Goal: Task Accomplishment & Management: Manage account settings

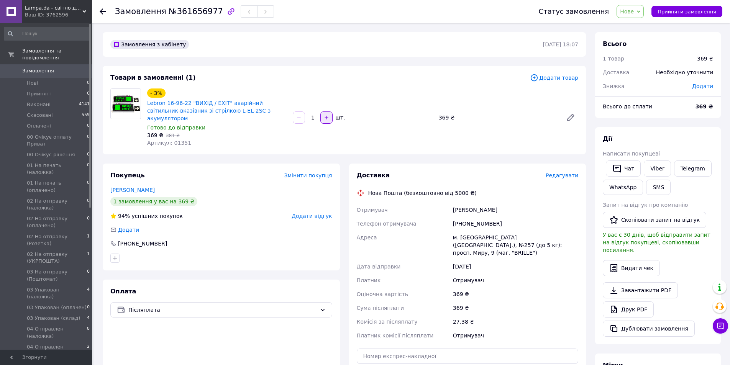
click at [328, 115] on icon "button" at bounding box center [326, 117] width 5 height 5
type input "2"
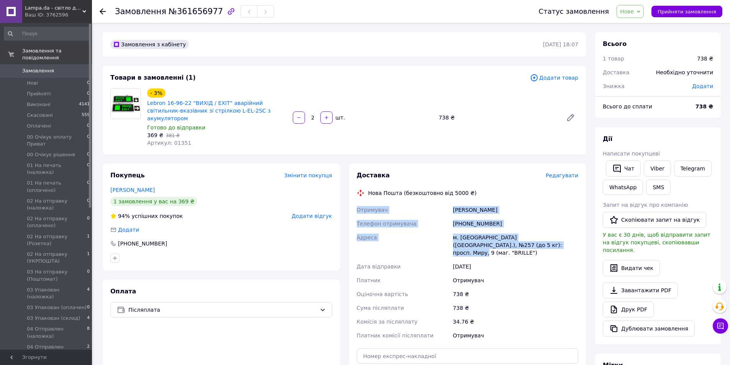
copy div "Отримувач [PERSON_NAME] Телефон отримувача [PHONE_NUMBER] [PERSON_NAME] [GEOGRA…"
drag, startPoint x: 357, startPoint y: 200, endPoint x: 528, endPoint y: 237, distance: 174.7
click at [529, 237] on div "Отримувач [PERSON_NAME] Телефон отримувача [PHONE_NUMBER] [PERSON_NAME] [GEOGRA…" at bounding box center [467, 272] width 225 height 139
click at [633, 282] on link "Завантажити PDF" at bounding box center [639, 290] width 75 height 16
click at [642, 10] on span "Нове" at bounding box center [629, 11] width 27 height 13
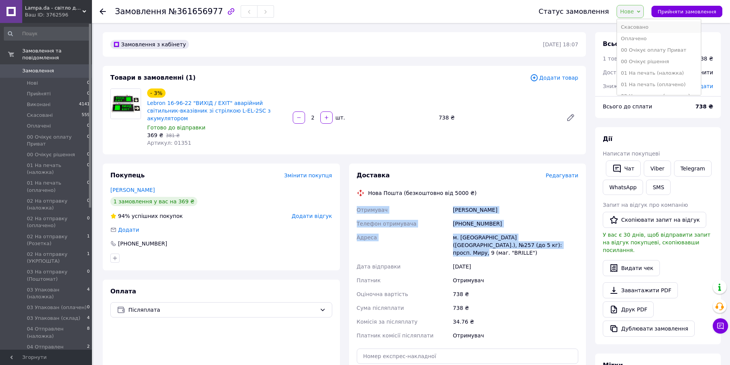
scroll to position [38, 0]
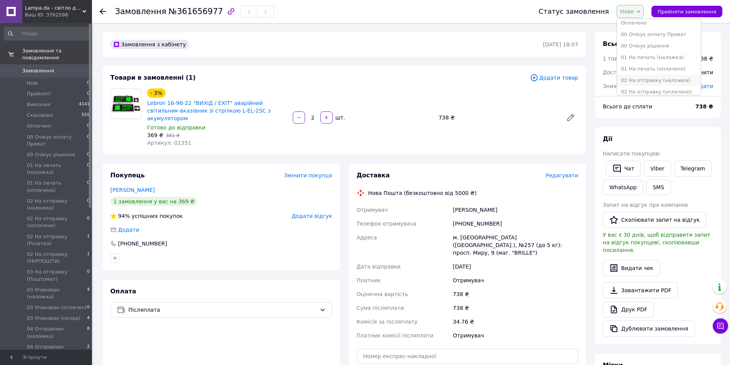
click at [673, 81] on li "02 На отправку (наложка)" at bounding box center [659, 80] width 84 height 11
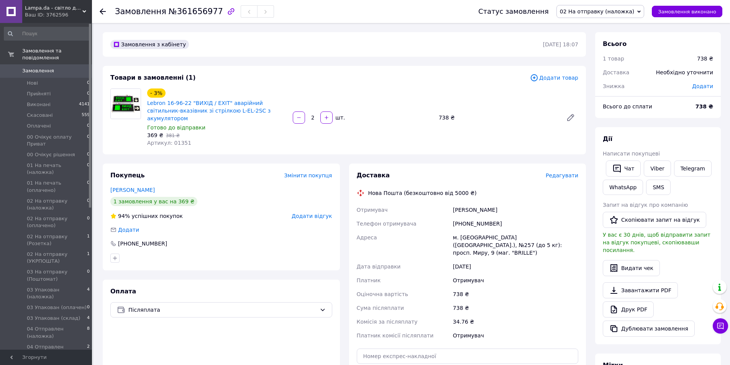
click at [240, 144] on div "Товари в замовленні (1) Додати товар - 3% Lebron 16-96-22 "ВИХІД / EXIT" аварій…" at bounding box center [344, 110] width 483 height 88
click at [65, 78] on li "Нові 0" at bounding box center [47, 83] width 94 height 11
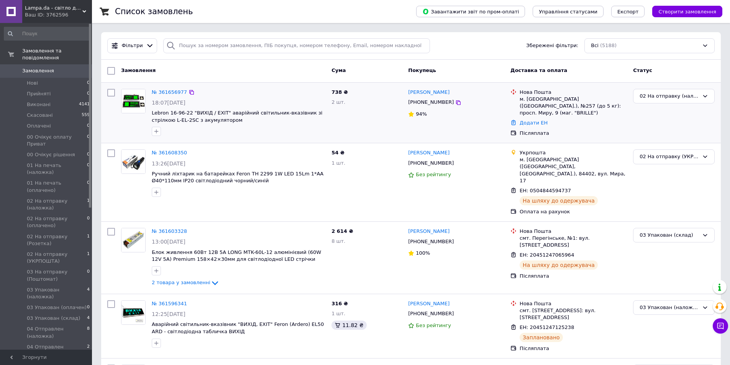
click at [103, 126] on div "№ 361656977 18:07[DATE] Lebron 16-96-22 "ВИХІД / EXIT" аварійний світильник-вка…" at bounding box center [410, 113] width 619 height 61
click at [61, 88] on li "Прийняті 0" at bounding box center [47, 93] width 94 height 11
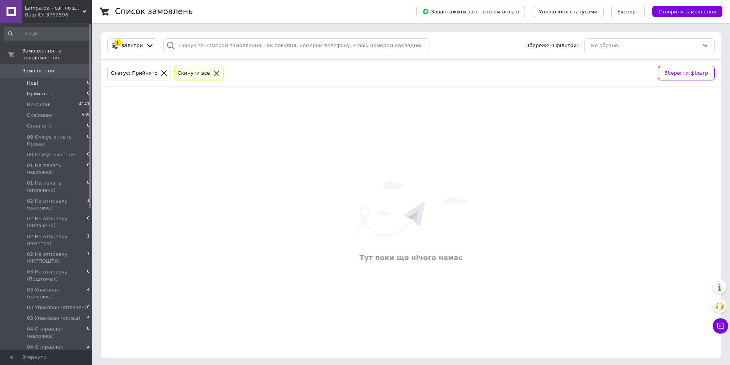
click at [39, 78] on li "Нові 0" at bounding box center [47, 83] width 94 height 11
click at [42, 123] on span "Оплачені" at bounding box center [39, 126] width 24 height 7
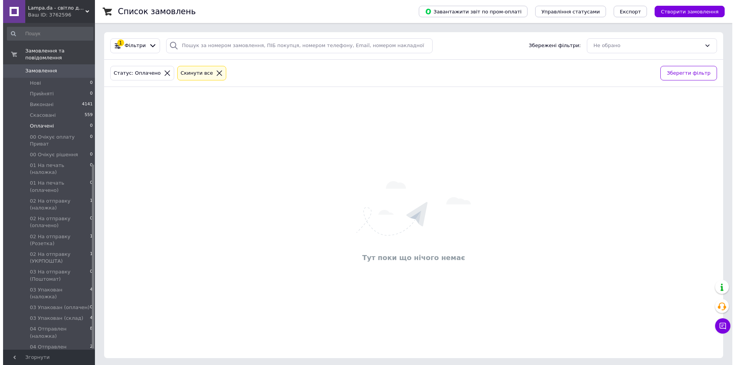
scroll to position [252, 0]
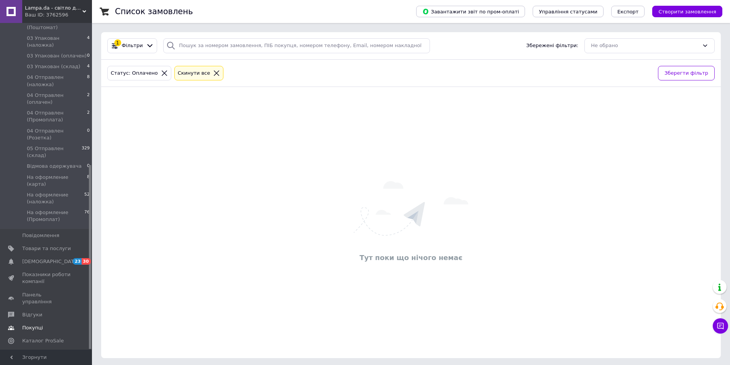
click at [28, 324] on span "Покупці" at bounding box center [32, 327] width 21 height 7
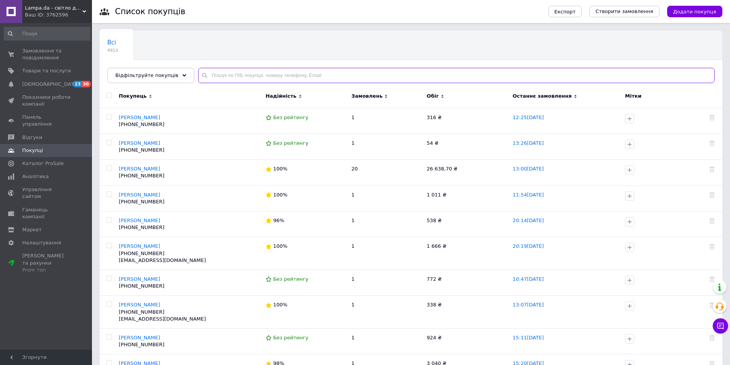
click at [223, 79] on input "text" at bounding box center [456, 75] width 516 height 15
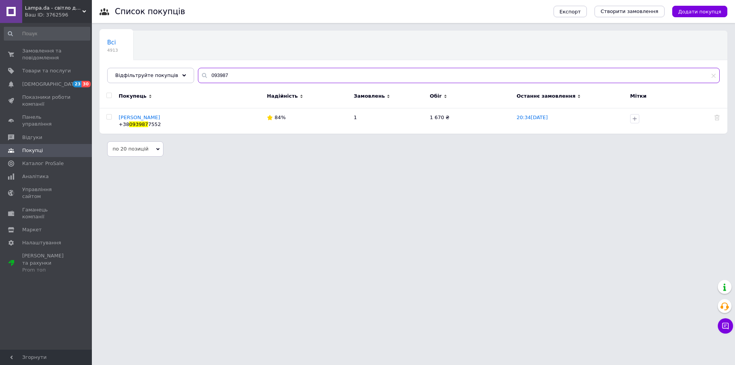
type input "093987"
click at [399, 164] on html "Lampa.da - світло для Вас! Ваш ID: 3762596 Сайт Lampa.da - світло для Вас! Кабі…" at bounding box center [367, 82] width 735 height 164
click at [31, 59] on span "Замовлення та повідомлення" at bounding box center [46, 54] width 49 height 14
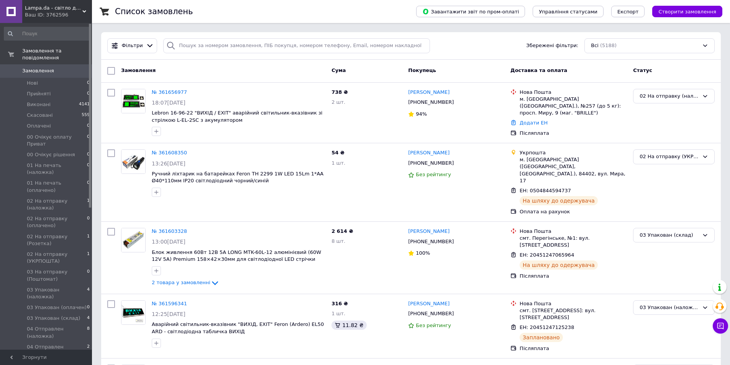
click at [43, 67] on span "Замовлення" at bounding box center [38, 70] width 32 height 7
click at [164, 97] on div "№ 361656977 18:07[DATE] Lebron 16-96-22 "ВИХІД / EXIT" аварійний світильник-вка…" at bounding box center [239, 113] width 180 height 54
click at [163, 92] on link "№ 361656977" at bounding box center [169, 92] width 35 height 6
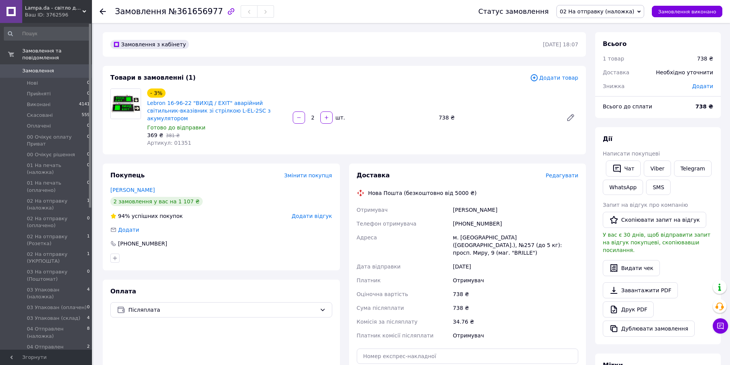
click at [553, 172] on span "Редагувати" at bounding box center [561, 175] width 33 height 6
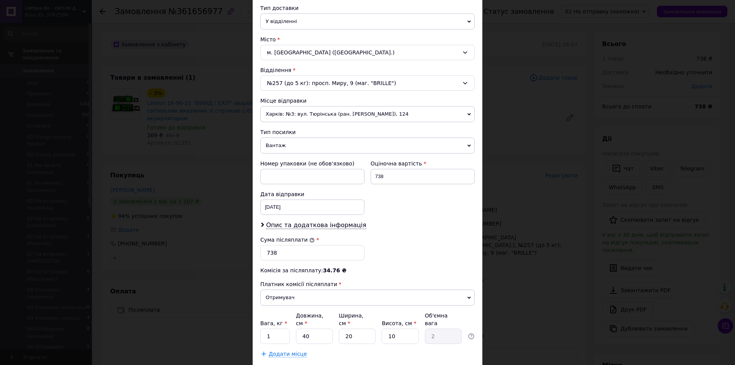
scroll to position [219, 0]
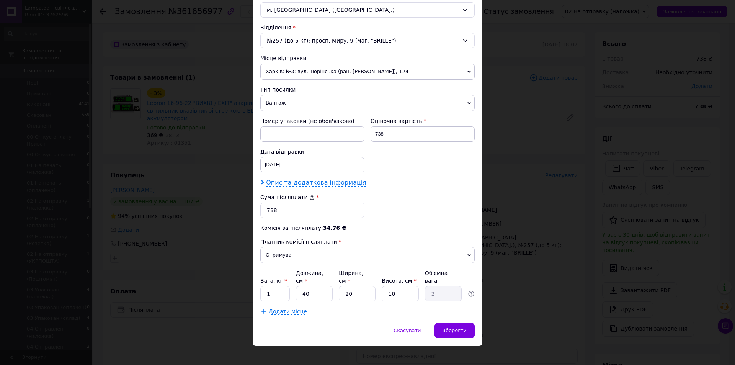
click at [275, 185] on span "Опис та додаткова інформація" at bounding box center [316, 183] width 100 height 8
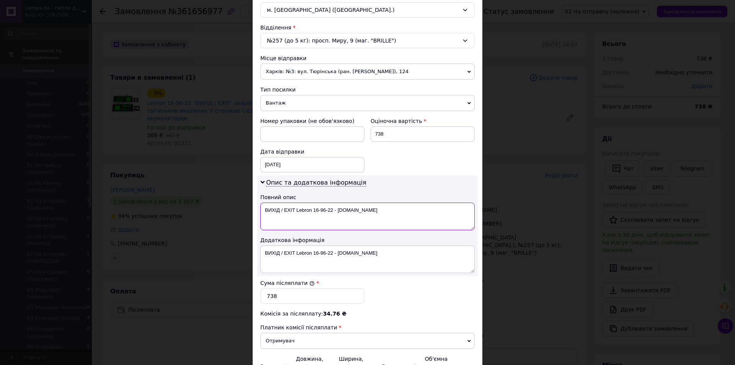
click at [331, 209] on textarea "ВИХІД / EXIT Lebron 16-96-22 - [DOMAIN_NAME]" at bounding box center [367, 217] width 214 height 28
drag, startPoint x: 263, startPoint y: 209, endPoint x: 440, endPoint y: 204, distance: 177.0
click at [440, 204] on textarea "ВИХІД / EXIT Lebron 16-96-22 2шт - Lampada.prom.ua" at bounding box center [367, 217] width 214 height 28
type textarea "ВИХІД / EXIT Lebron 16-96-22 2шт - Lampada.prom.ua"
drag, startPoint x: 262, startPoint y: 252, endPoint x: 448, endPoint y: 253, distance: 185.8
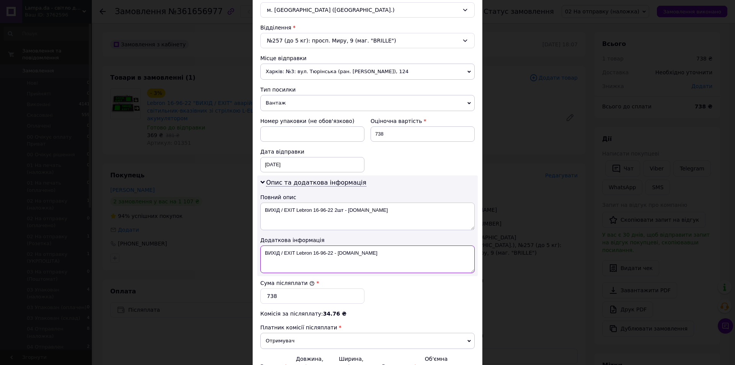
click at [448, 253] on textarea "ВИХІД / EXIT Lebron 16-96-22 - Lampada.prom.ua" at bounding box center [367, 259] width 214 height 28
paste textarea "2шт"
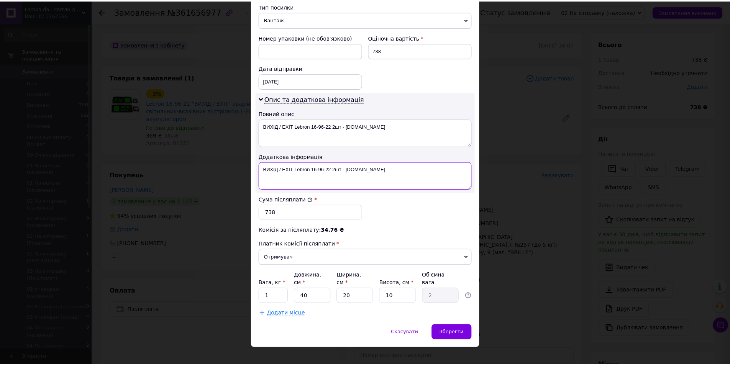
scroll to position [305, 0]
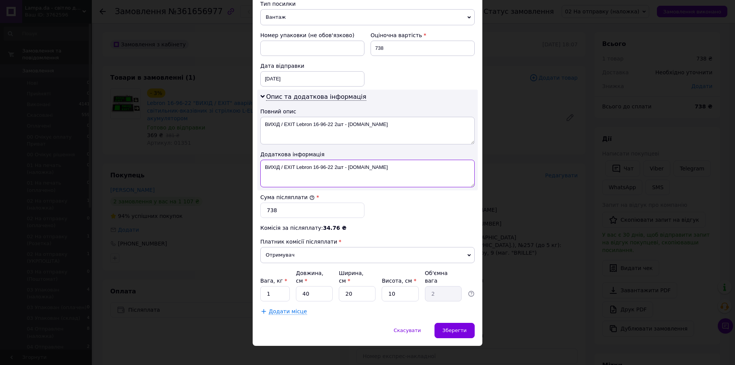
type textarea "ВИХІД / EXIT Lebron 16-96-22 2шт - Lampada.prom.ua"
click at [289, 82] on div "01.09.2025 < 2025 > < Сентябрь > Пн Вт Ср Чт Пт Сб Вс 1 2 3 4 5 6 7 8 9 10 11 1…" at bounding box center [312, 78] width 104 height 15
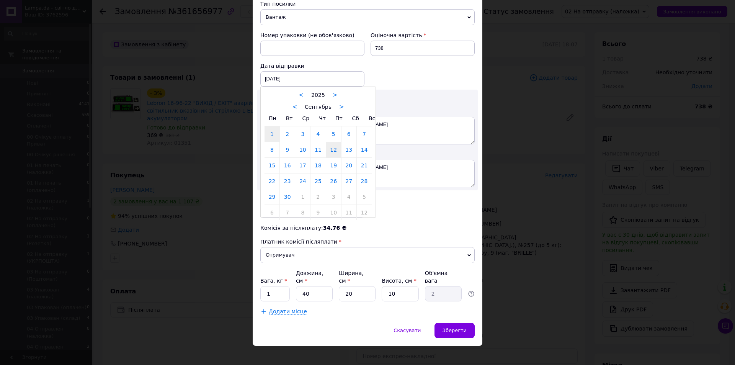
click at [337, 154] on link "12" at bounding box center [333, 149] width 15 height 15
type input "12.09.2025"
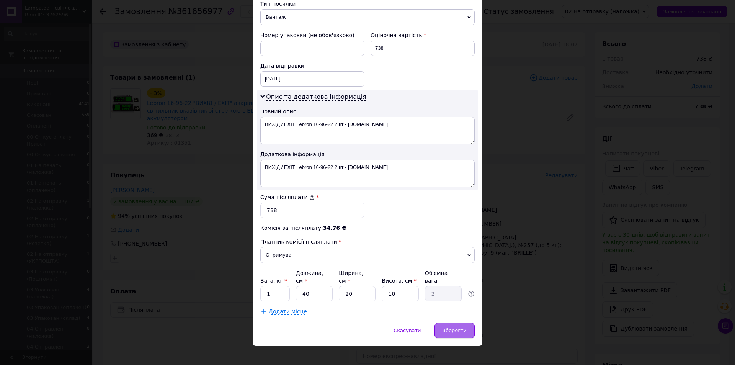
click at [445, 327] on span "Зберегти" at bounding box center [455, 330] width 24 height 6
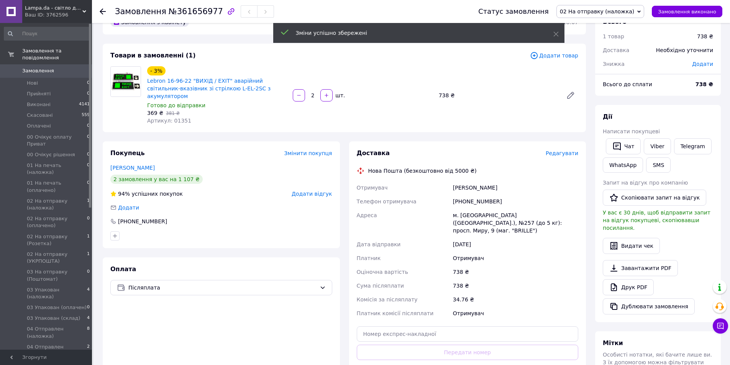
scroll to position [38, 0]
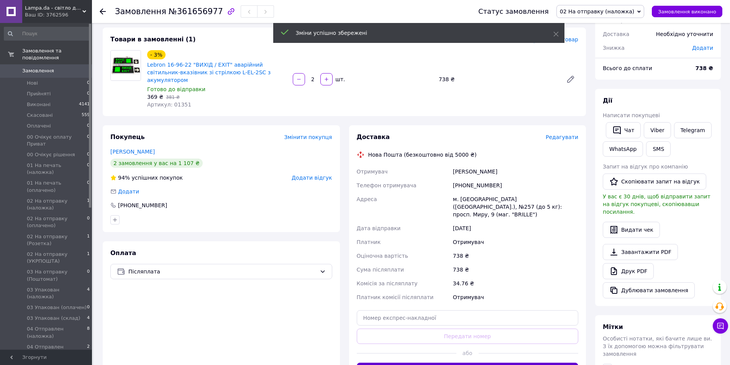
click at [440, 363] on button "Згенерувати ЕН" at bounding box center [468, 370] width 222 height 15
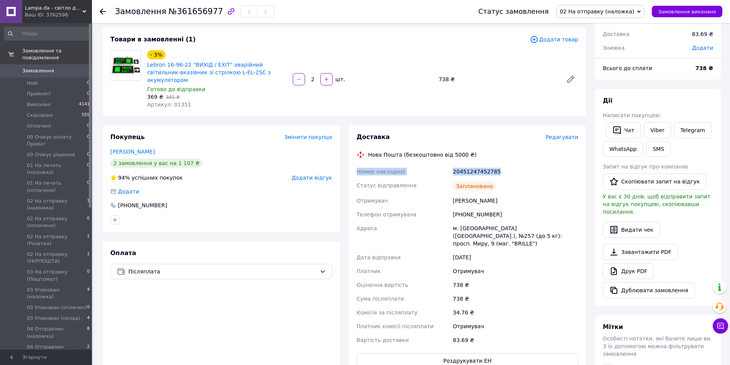
drag, startPoint x: 367, startPoint y: 165, endPoint x: 504, endPoint y: 166, distance: 137.1
click at [504, 166] on div "Номер накладної 20451247452785 Статус відправлення Заплановано Отримувач Яковен…" at bounding box center [467, 256] width 225 height 182
copy div "Номер накладної 20451247452785"
click at [597, 9] on span "02 На отправку (наложка)" at bounding box center [597, 11] width 74 height 6
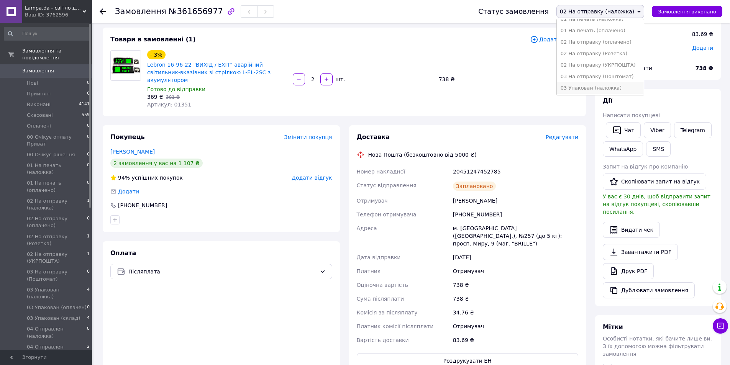
click at [615, 85] on li "03 Упакован (наложка)" at bounding box center [599, 87] width 87 height 11
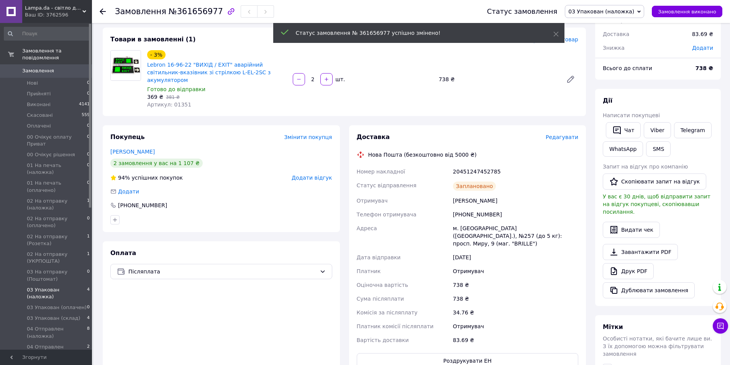
click at [50, 286] on span "03 Упакован (наложка)" at bounding box center [57, 293] width 60 height 14
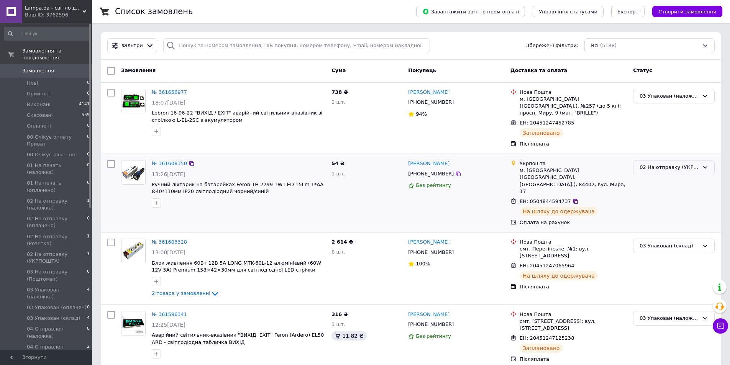
click at [653, 164] on div "02 На отправку (УКРПОШТА)" at bounding box center [668, 168] width 59 height 8
click at [674, 233] on li "04 Отправлен (оплачен)" at bounding box center [673, 240] width 81 height 14
click at [58, 286] on span "03 Упакован (наложка)" at bounding box center [57, 293] width 60 height 14
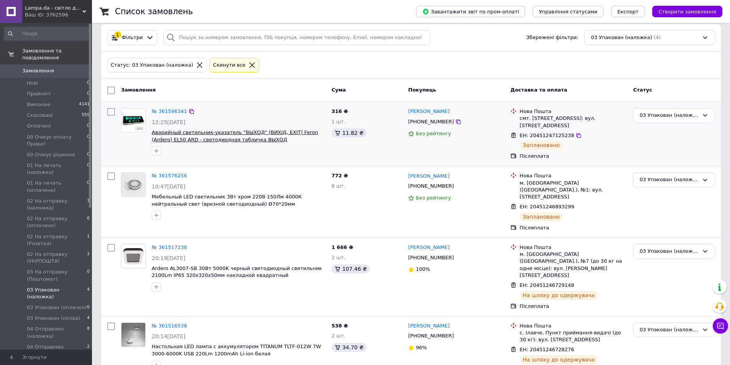
scroll to position [11, 0]
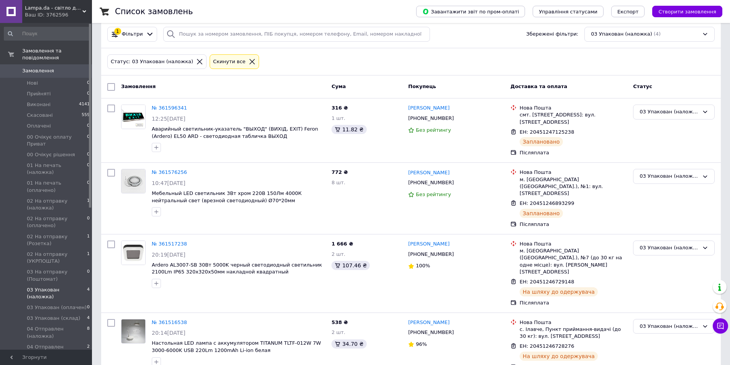
click at [111, 84] on input "checkbox" at bounding box center [111, 87] width 8 height 8
checkbox input "true"
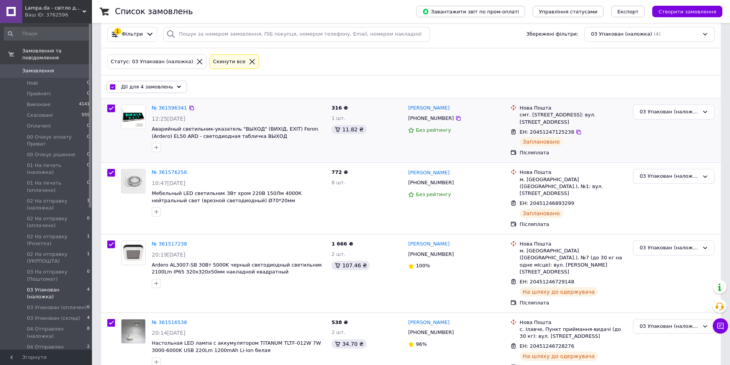
click at [111, 106] on input "checkbox" at bounding box center [111, 109] width 8 height 8
checkbox input "false"
checkbox input "true"
click at [111, 172] on input "checkbox" at bounding box center [111, 173] width 8 height 8
checkbox input "false"
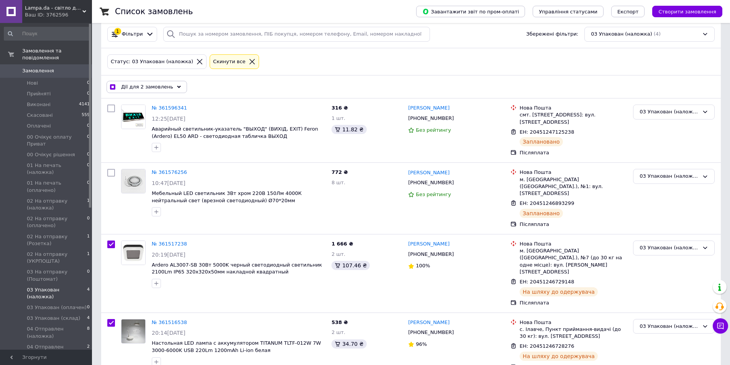
click at [165, 80] on div "Дії для 2 замовлень Вибрати все 4 замовлень Вибрані всі 4 замовлень Скасувати в…" at bounding box center [411, 87] width 616 height 20
click at [166, 84] on span "Дії для 2 замовлень" at bounding box center [147, 86] width 52 height 7
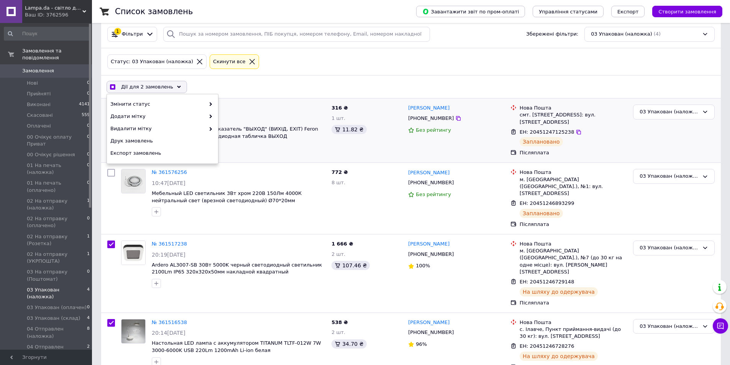
checkbox input "true"
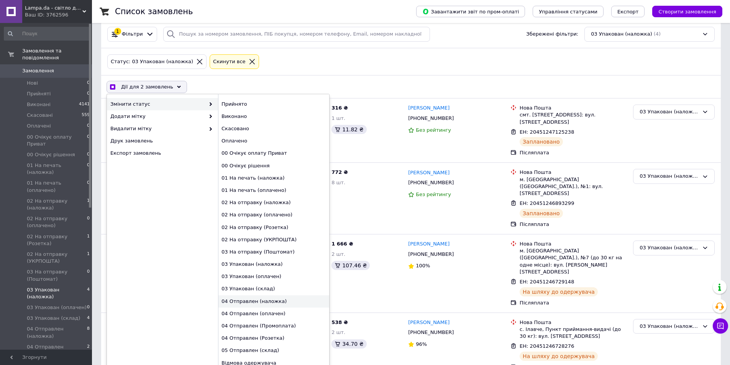
click at [267, 298] on div "04 Отправлен (наложка)" at bounding box center [273, 301] width 111 height 12
checkbox input "false"
